Goal: Task Accomplishment & Management: Use online tool/utility

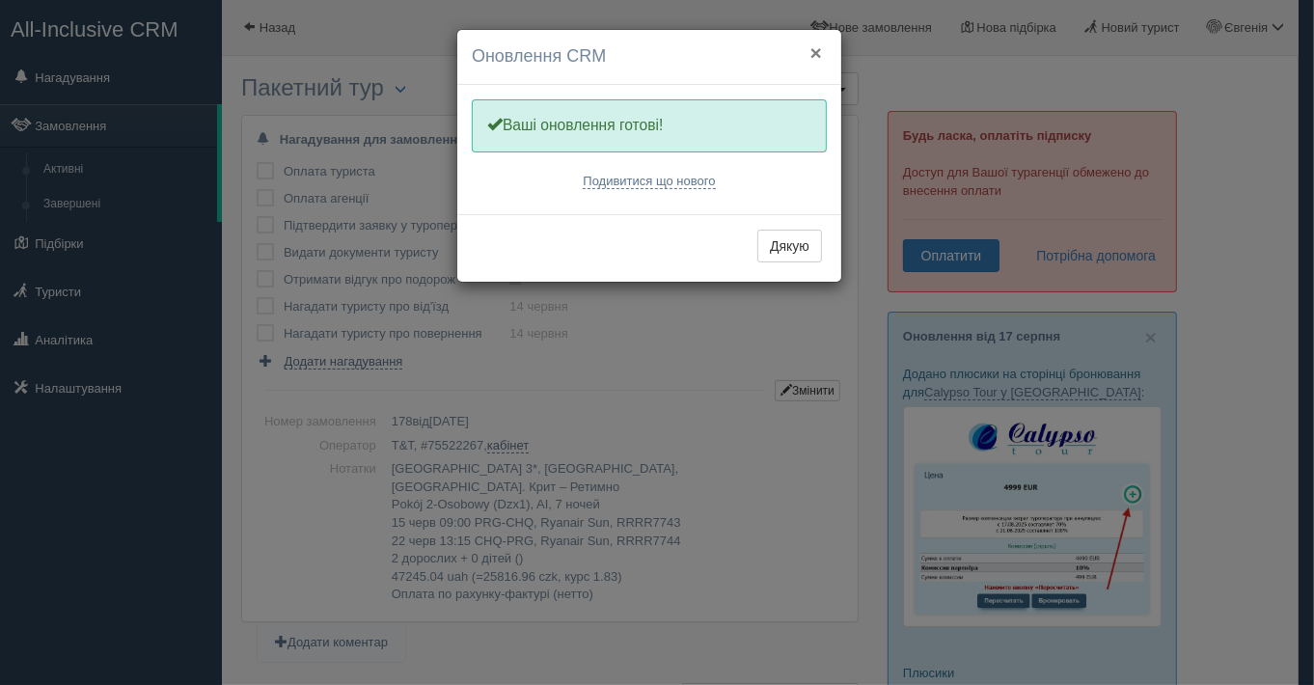
click at [817, 43] on button "×" at bounding box center [816, 52] width 12 height 20
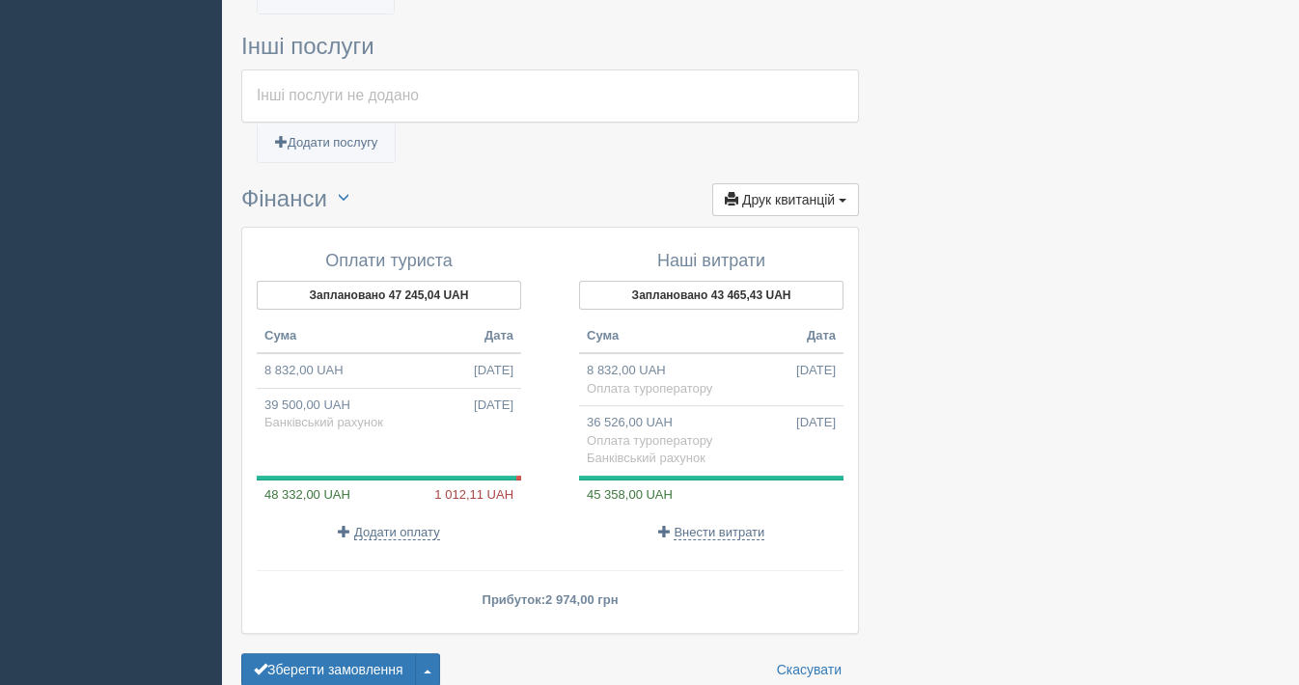
scroll to position [1676, 0]
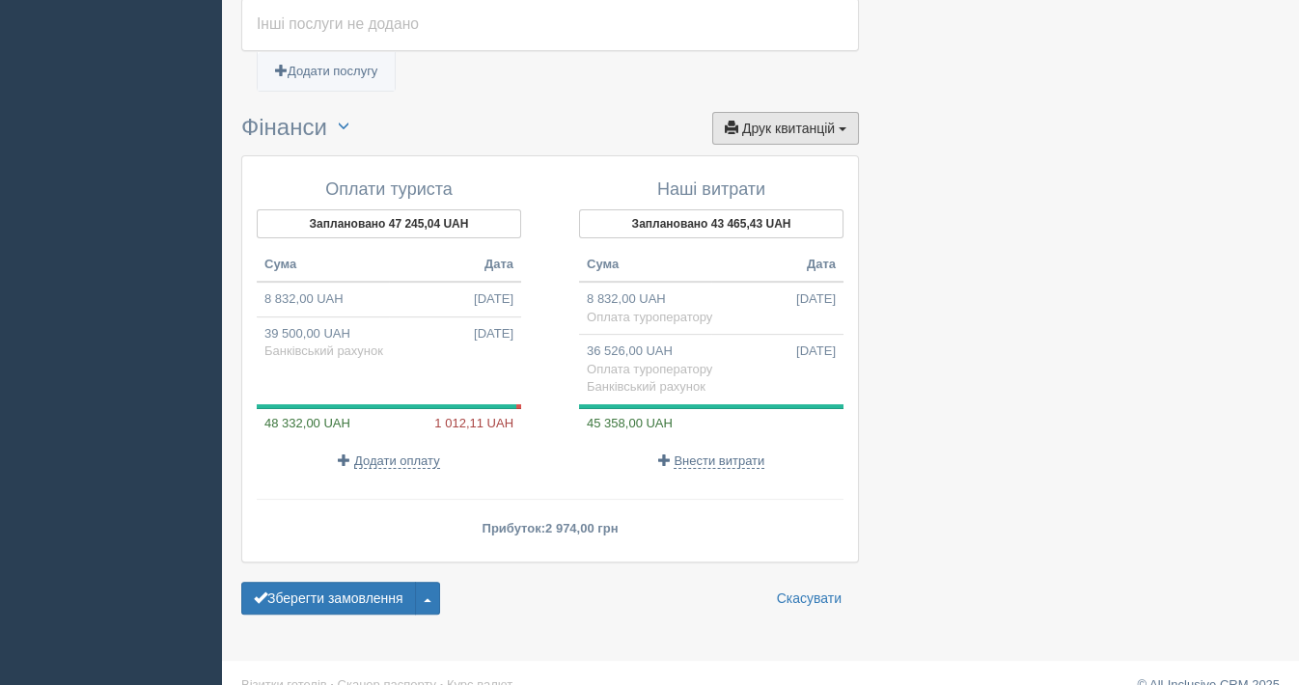
click at [793, 112] on button "Друк квитанцій Друк" at bounding box center [785, 128] width 147 height 33
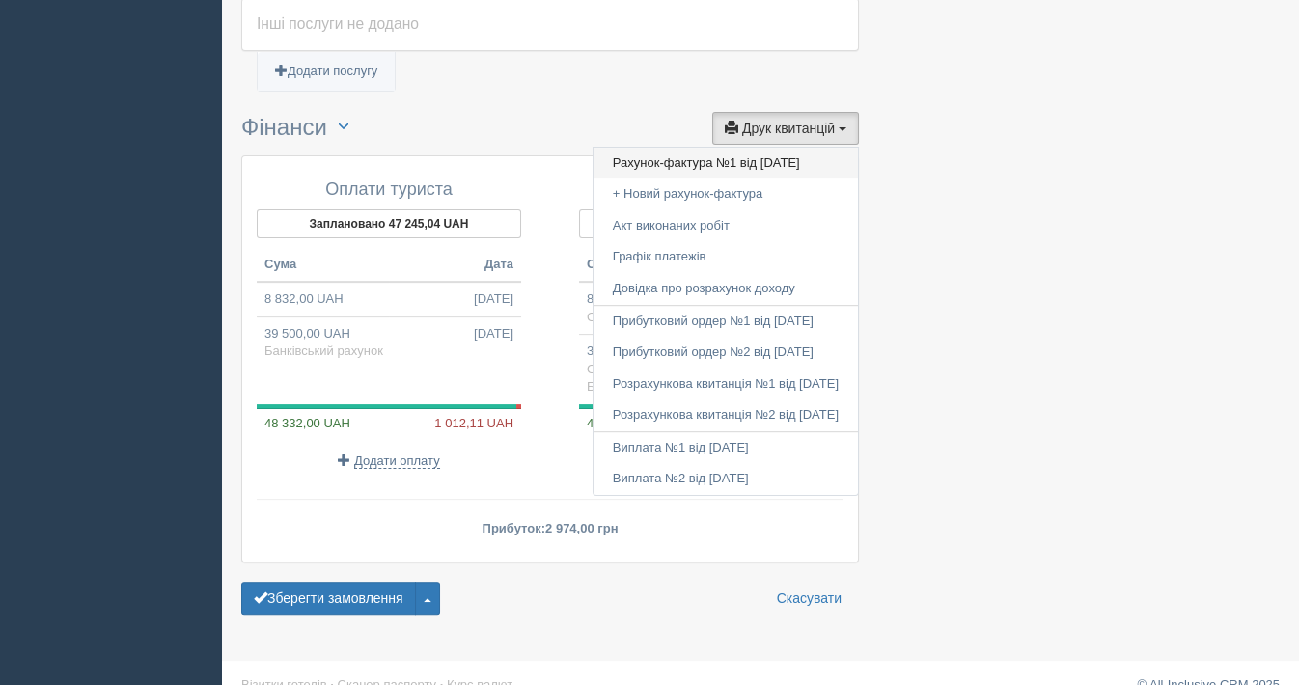
click at [643, 148] on link "Рахунок-фактура №1 від 20.05.2025" at bounding box center [725, 164] width 264 height 32
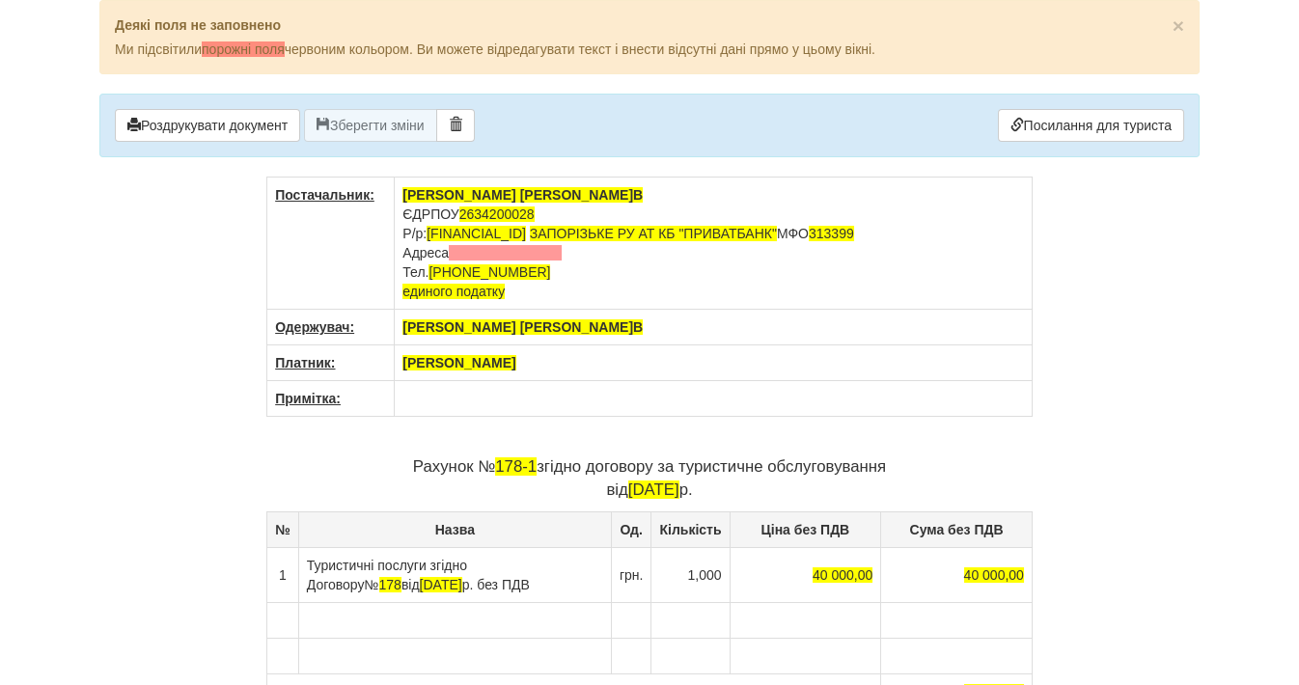
drag, startPoint x: 565, startPoint y: 359, endPoint x: 383, endPoint y: 356, distance: 182.4
click at [383, 356] on tr "Платник: [PERSON_NAME]" at bounding box center [649, 363] width 765 height 36
click at [415, 363] on th at bounding box center [714, 363] width 638 height 36
click at [480, 364] on th "ABAZARIS" at bounding box center [714, 363] width 638 height 36
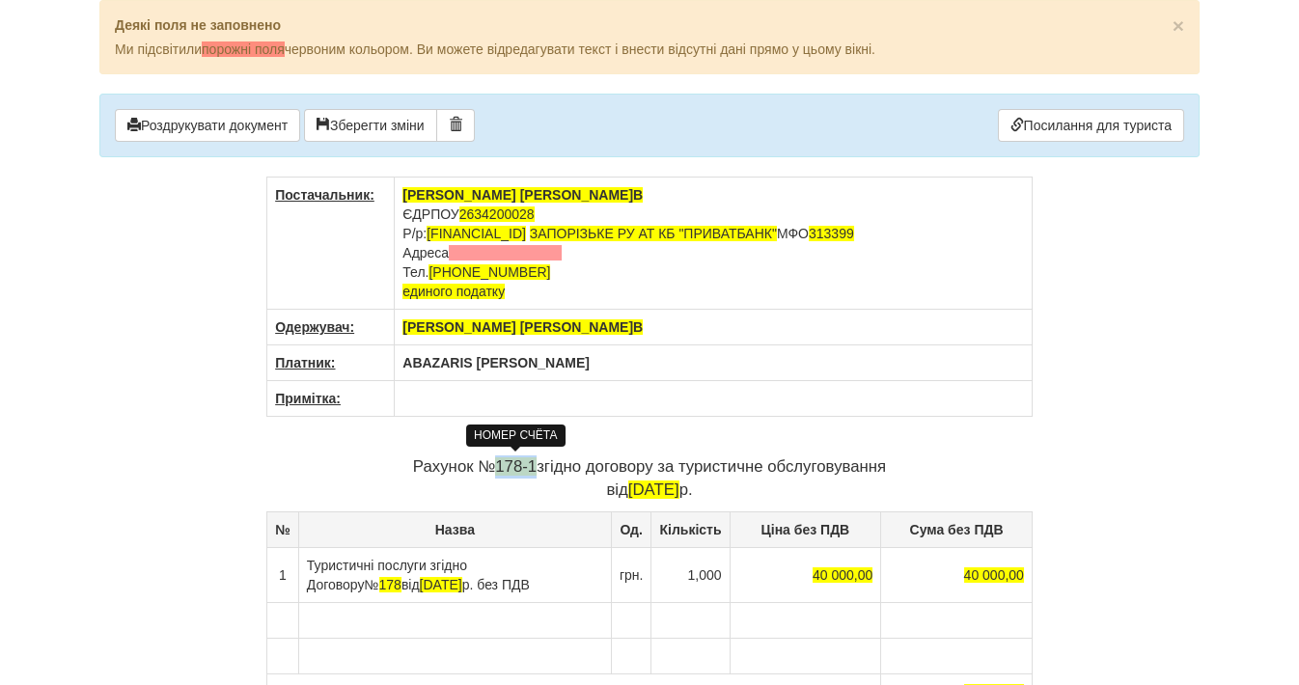
drag, startPoint x: 533, startPoint y: 463, endPoint x: 497, endPoint y: 464, distance: 36.7
click at [497, 464] on span "178-1" at bounding box center [515, 466] width 41 height 18
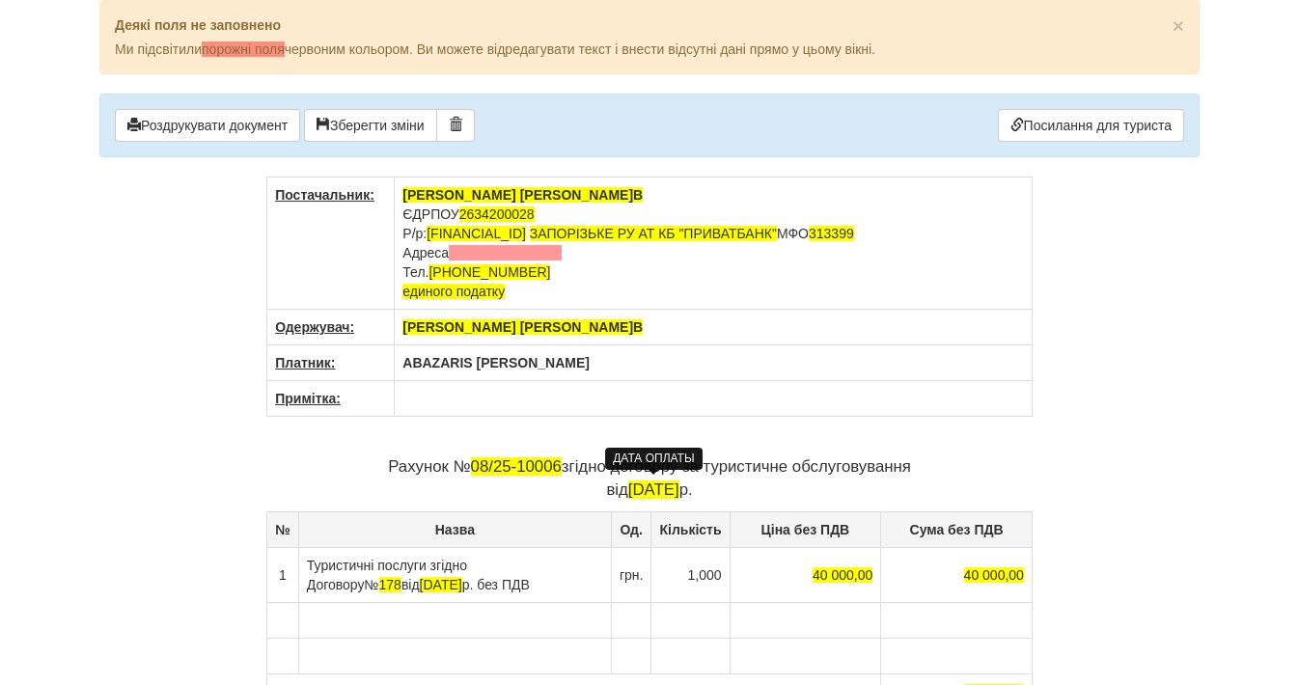
click at [651, 487] on span "[DATE]" at bounding box center [653, 489] width 51 height 18
click at [632, 484] on span "[DATE]" at bounding box center [653, 489] width 51 height 18
drag, startPoint x: 583, startPoint y: 560, endPoint x: 548, endPoint y: 563, distance: 34.9
click at [548, 563] on td "Туристичні послуги згідно Договору № 178 від [DATE] без ПДВ" at bounding box center [454, 574] width 313 height 55
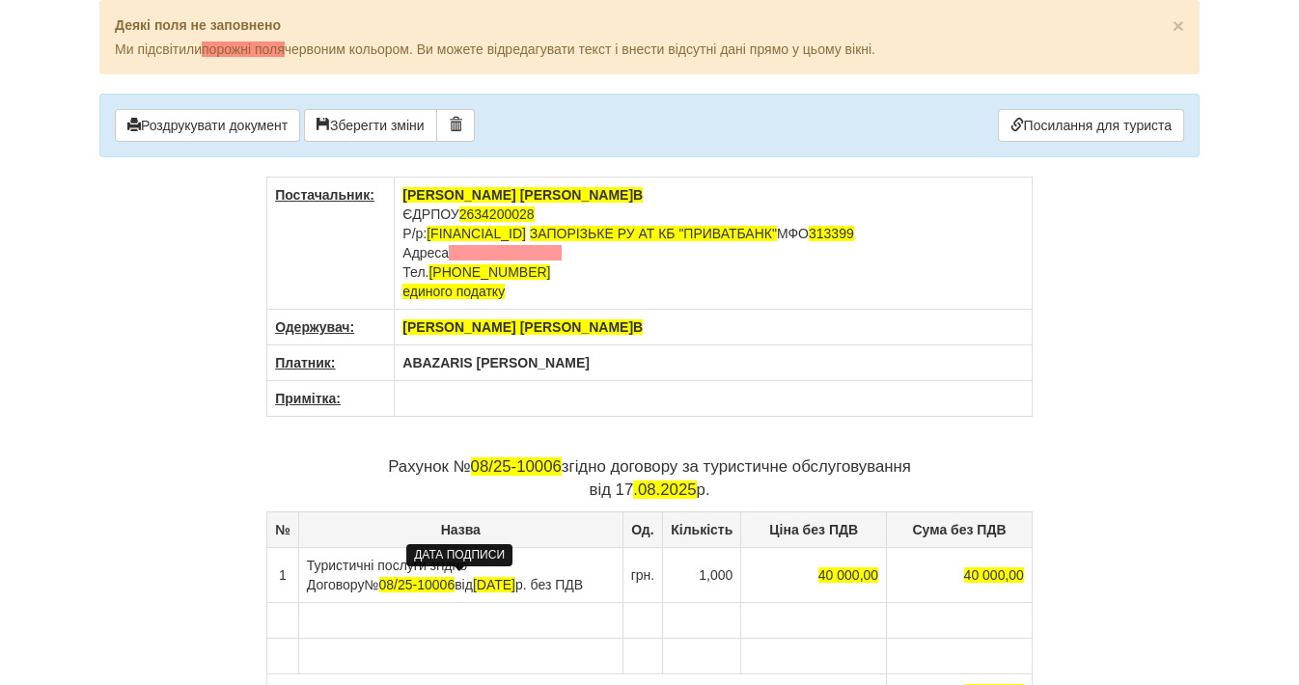
click at [473, 584] on span "[DATE]" at bounding box center [494, 584] width 42 height 15
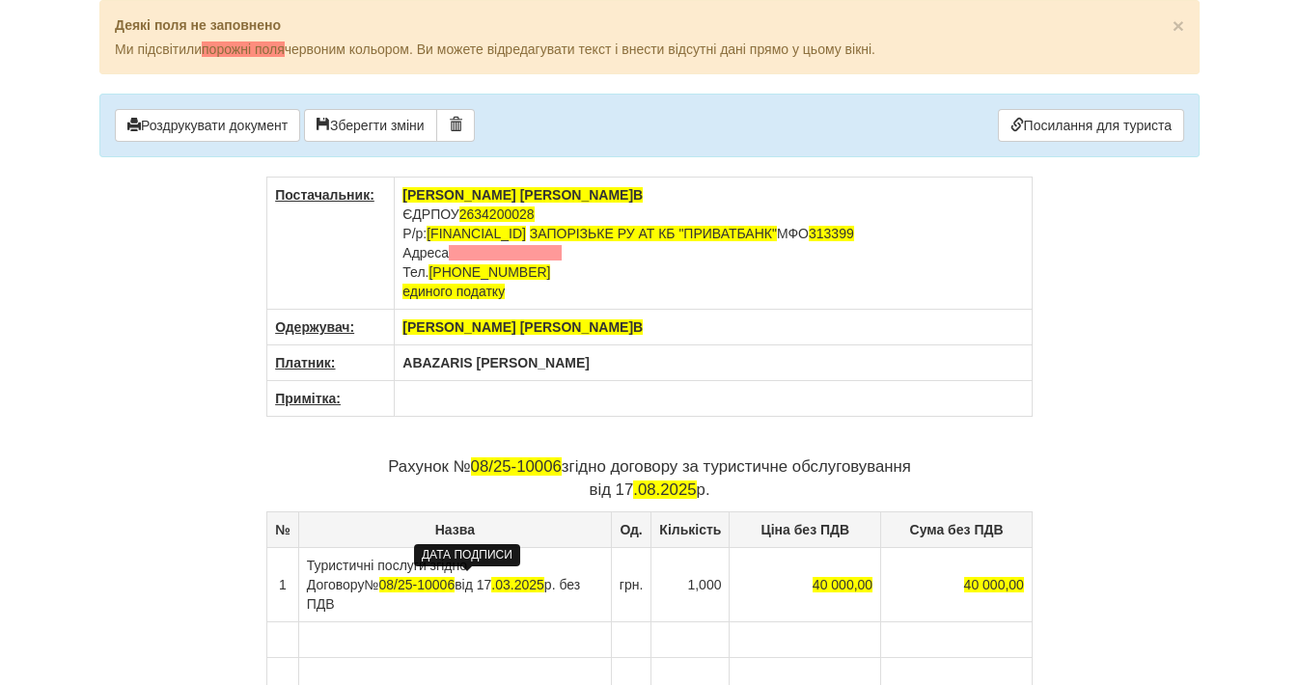
click at [491, 583] on span ".03.2025" at bounding box center [517, 584] width 53 height 15
click at [840, 577] on span "40 000,00" at bounding box center [842, 584] width 60 height 15
drag, startPoint x: 846, startPoint y: 569, endPoint x: 803, endPoint y: 569, distance: 43.4
click at [803, 569] on td "40 000,00" at bounding box center [804, 584] width 151 height 74
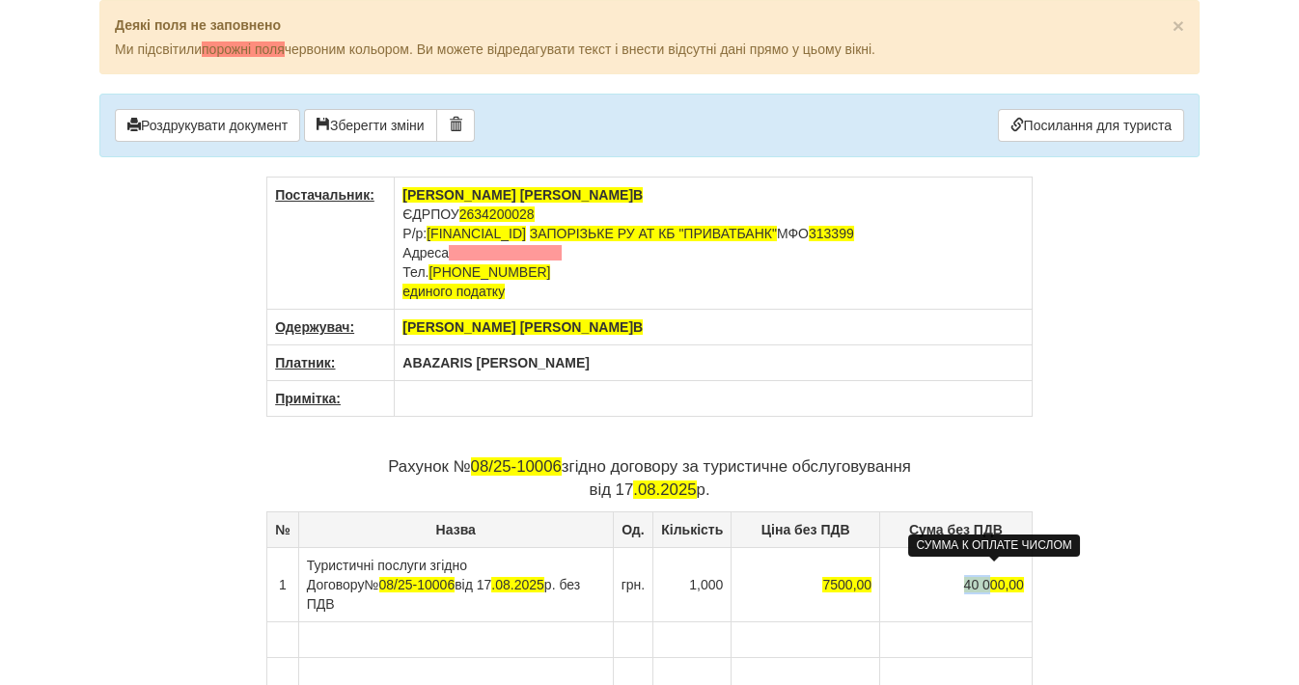
drag, startPoint x: 988, startPoint y: 571, endPoint x: 965, endPoint y: 571, distance: 23.2
click at [965, 577] on span "40 000,00" at bounding box center [994, 584] width 60 height 15
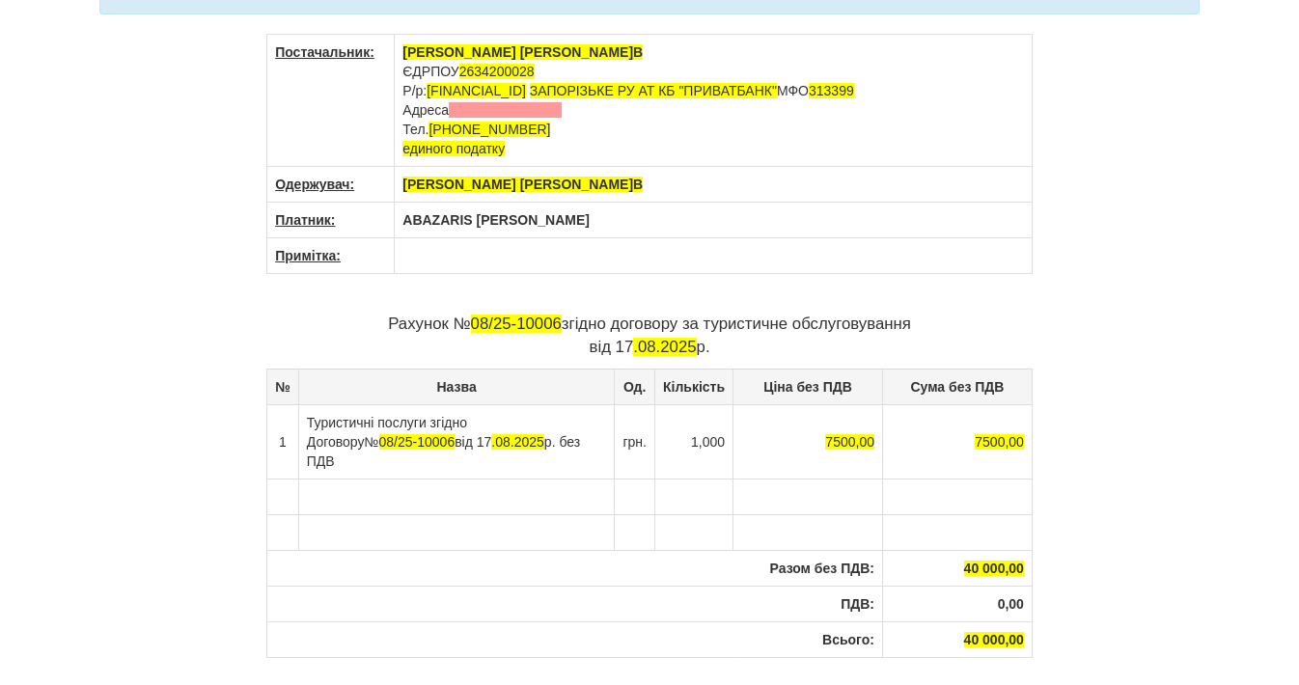
scroll to position [281, 0]
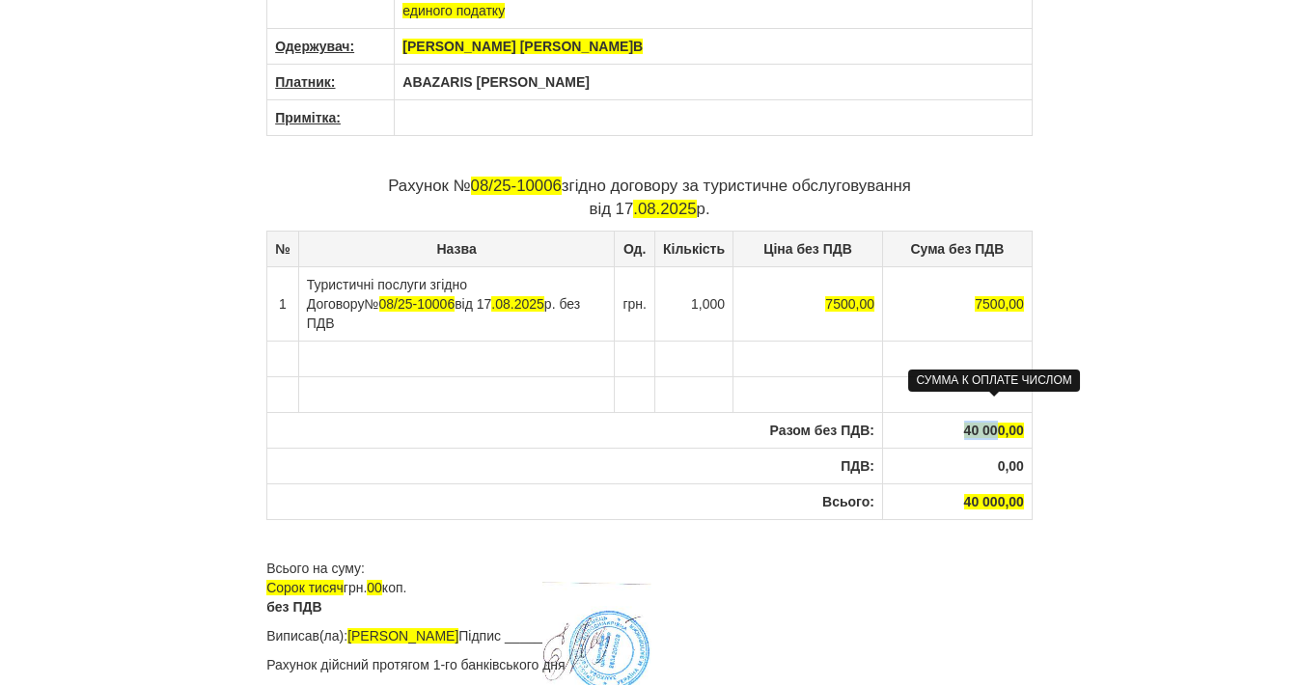
drag, startPoint x: 998, startPoint y: 398, endPoint x: 957, endPoint y: 402, distance: 40.7
click at [957, 412] on th "40 000,00" at bounding box center [957, 430] width 150 height 36
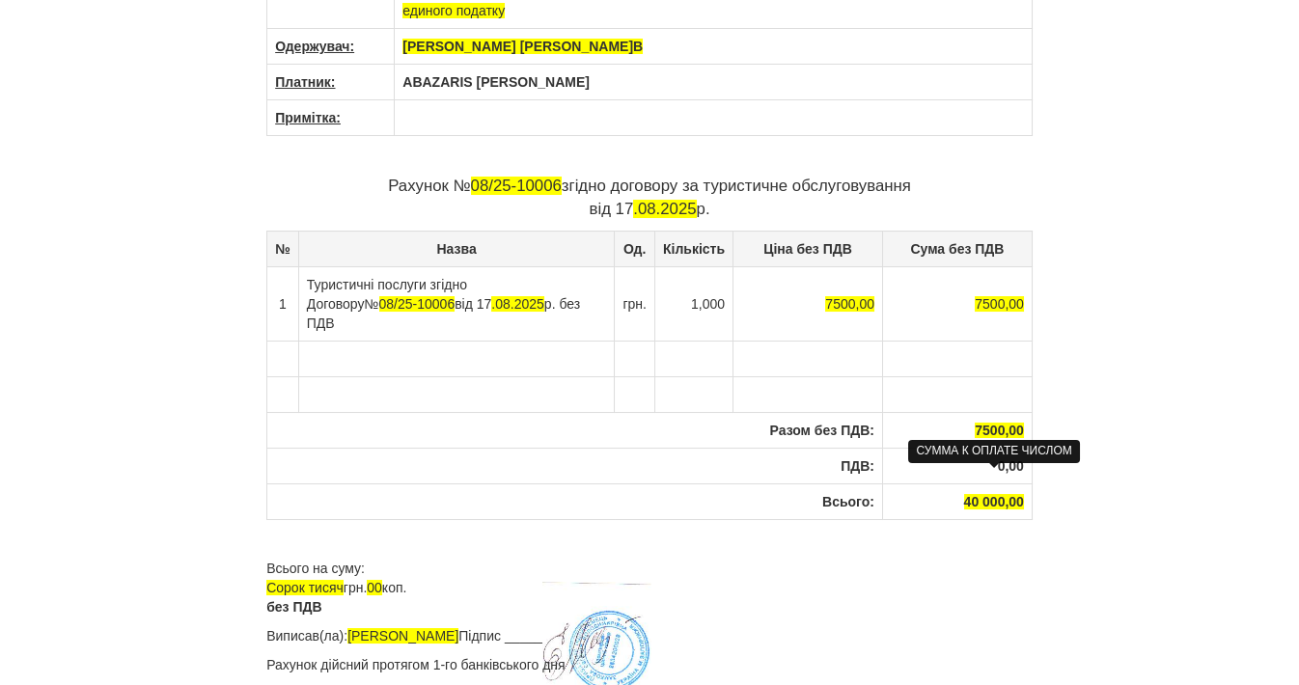
click at [994, 494] on span "40 000,00" at bounding box center [994, 501] width 60 height 15
drag, startPoint x: 988, startPoint y: 477, endPoint x: 961, endPoint y: 474, distance: 27.2
click at [961, 483] on th "40 000,00" at bounding box center [957, 501] width 150 height 36
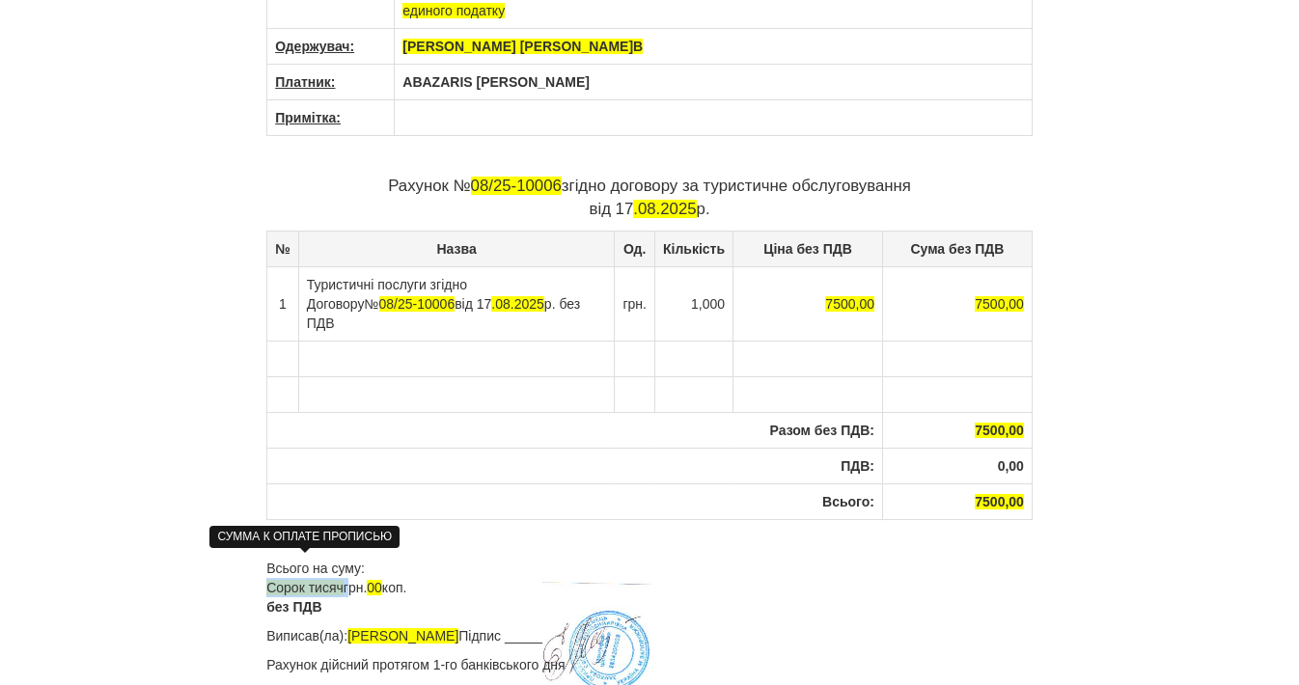
drag, startPoint x: 346, startPoint y: 564, endPoint x: 267, endPoint y: 560, distance: 79.3
click at [267, 560] on p "Всього на суму: Сорок тисяч грн. 00 коп. без ПДВ" at bounding box center [649, 588] width 766 height 58
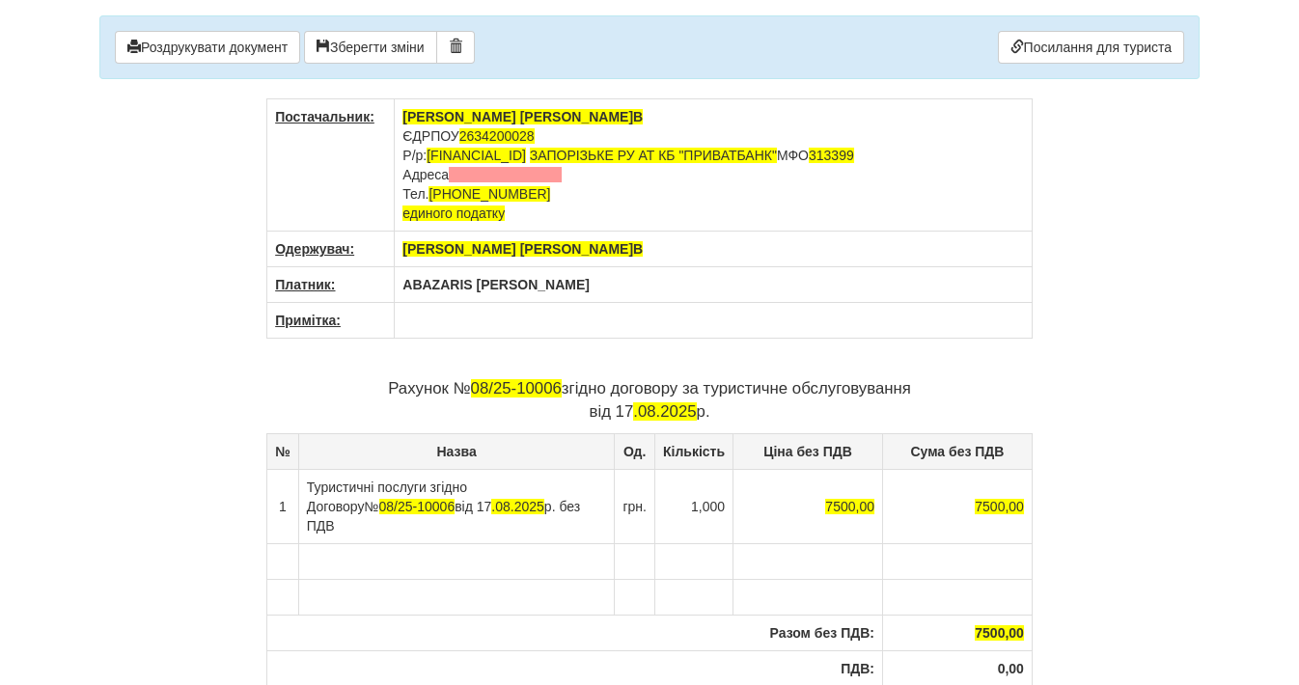
scroll to position [66, 0]
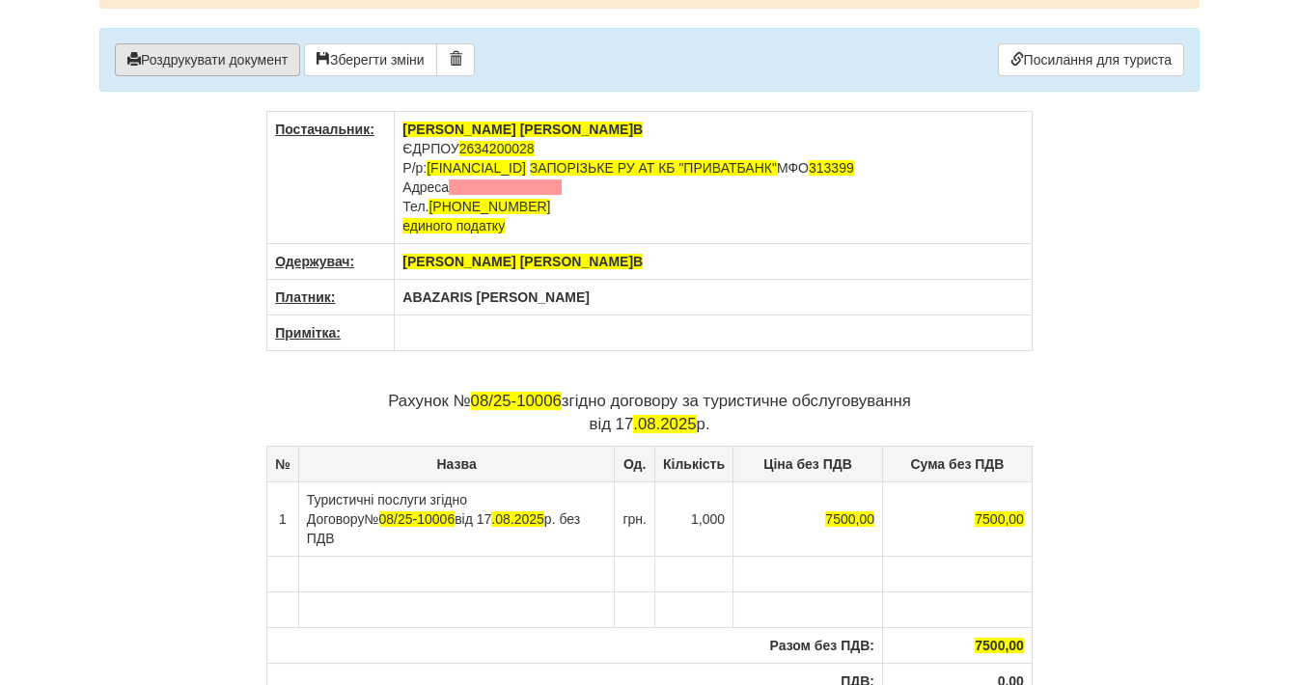
click at [227, 58] on button "Роздрукувати документ" at bounding box center [207, 59] width 185 height 33
